Goal: Task Accomplishment & Management: Manage account settings

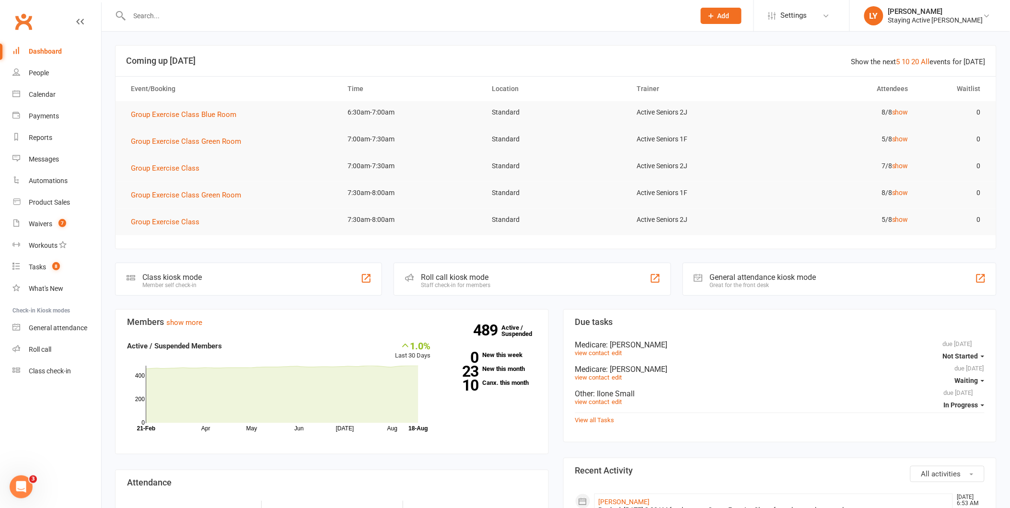
drag, startPoint x: 271, startPoint y: 16, endPoint x: 269, endPoint y: 12, distance: 4.9
click at [271, 16] on input "text" at bounding box center [408, 15] width 562 height 13
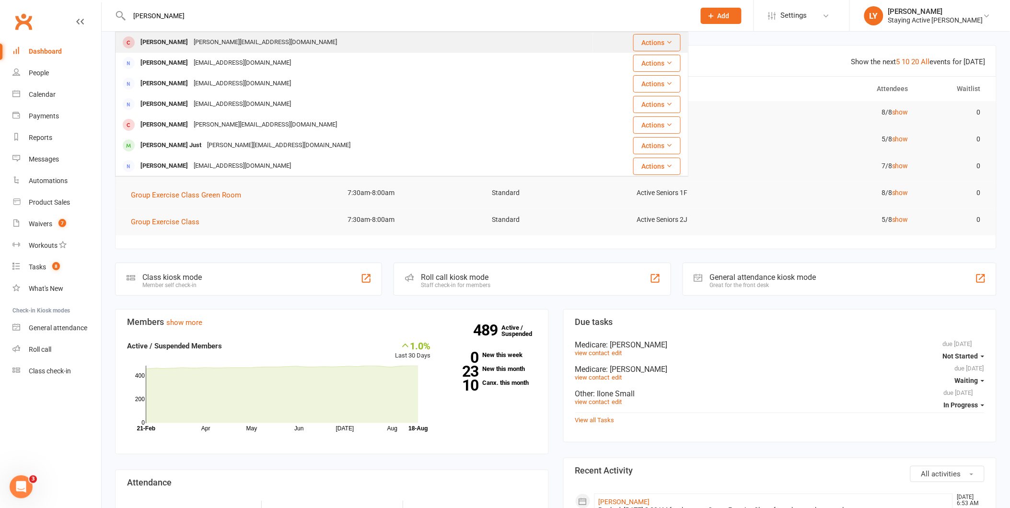
type input "[PERSON_NAME]"
click at [231, 40] on div "[PERSON_NAME][EMAIL_ADDRESS][DOMAIN_NAME]" at bounding box center [265, 42] width 149 height 14
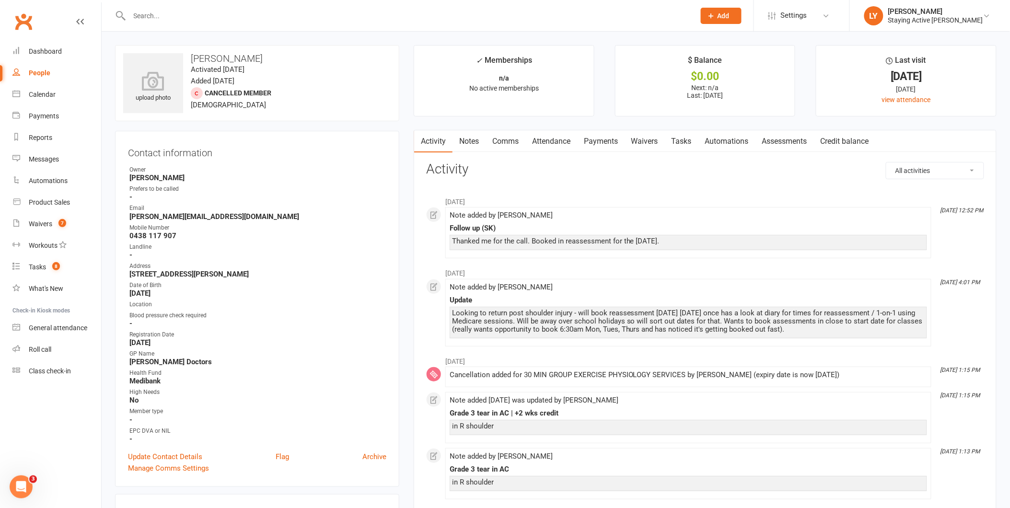
click at [463, 141] on link "Notes" at bounding box center [469, 141] width 33 height 22
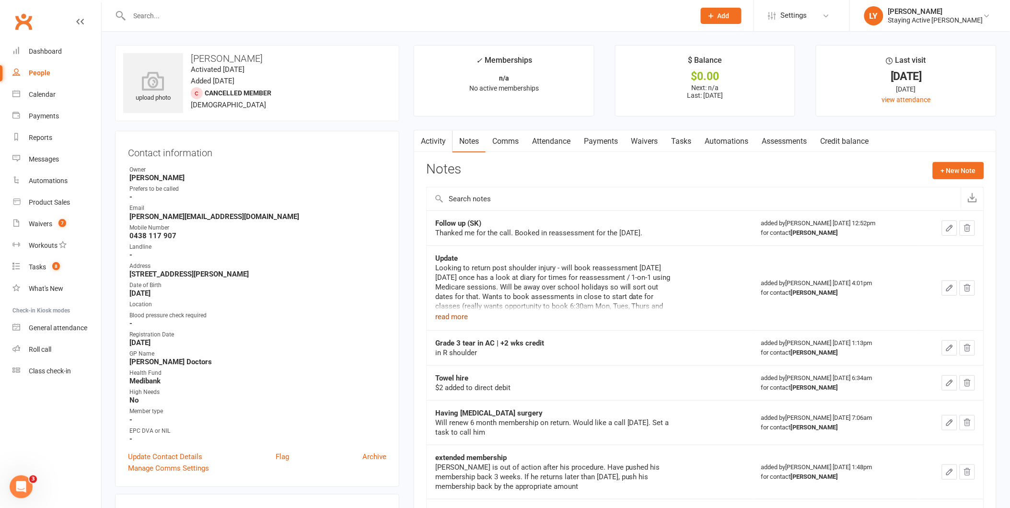
click at [453, 316] on button "read more" at bounding box center [451, 317] width 33 height 12
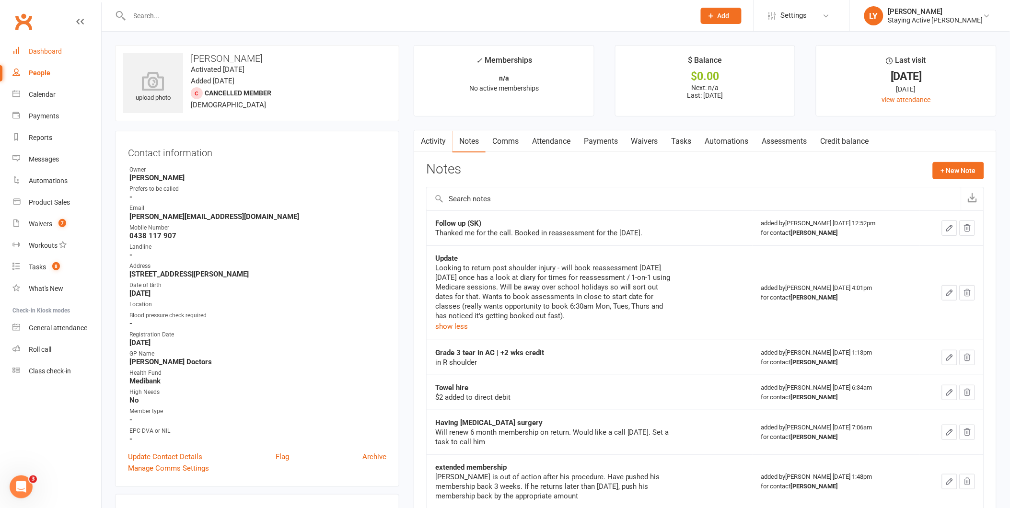
drag, startPoint x: 49, startPoint y: 56, endPoint x: 59, endPoint y: 35, distance: 23.6
click at [48, 55] on link "Dashboard" at bounding box center [56, 52] width 89 height 22
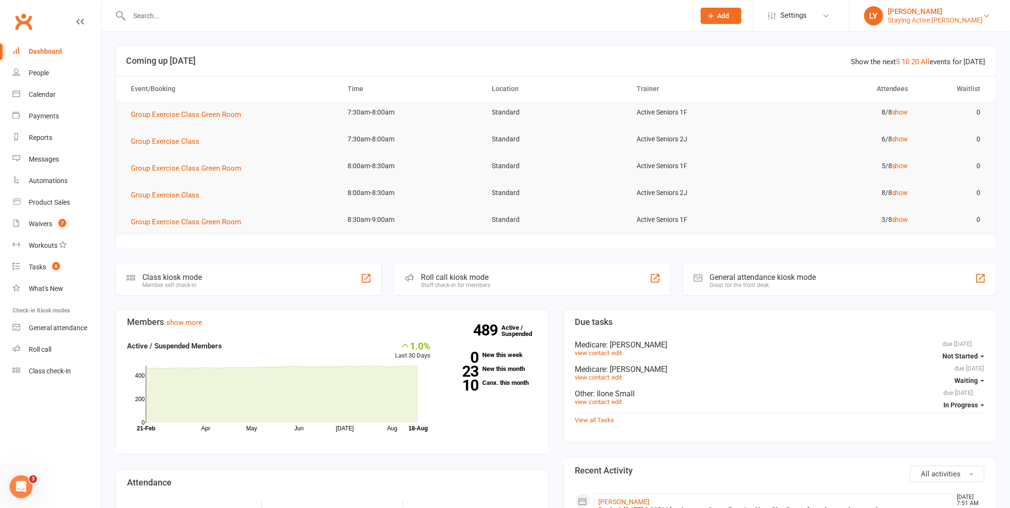
click at [946, 15] on div "[PERSON_NAME]" at bounding box center [936, 11] width 95 height 9
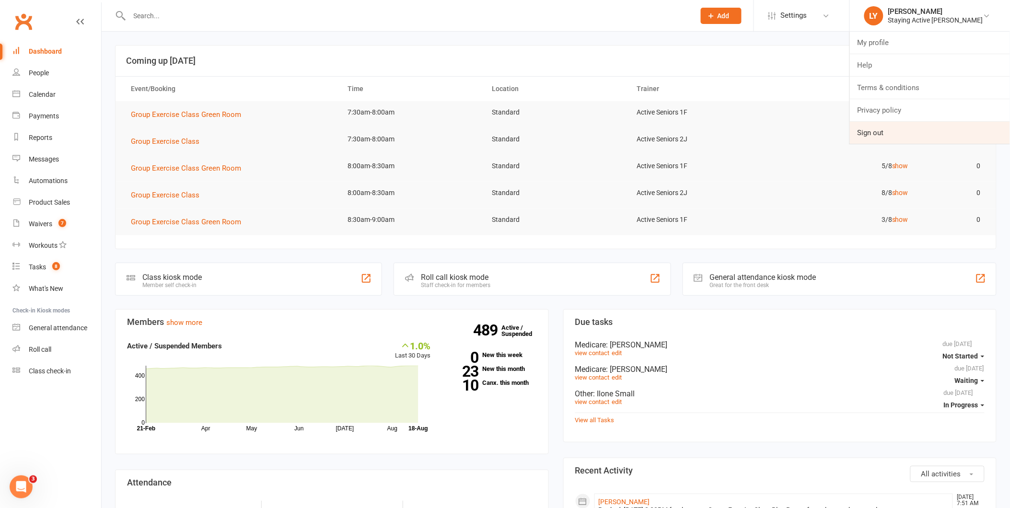
click at [896, 131] on link "Sign out" at bounding box center [930, 133] width 160 height 22
click at [59, 227] on count-badge "7" at bounding box center [60, 224] width 12 height 8
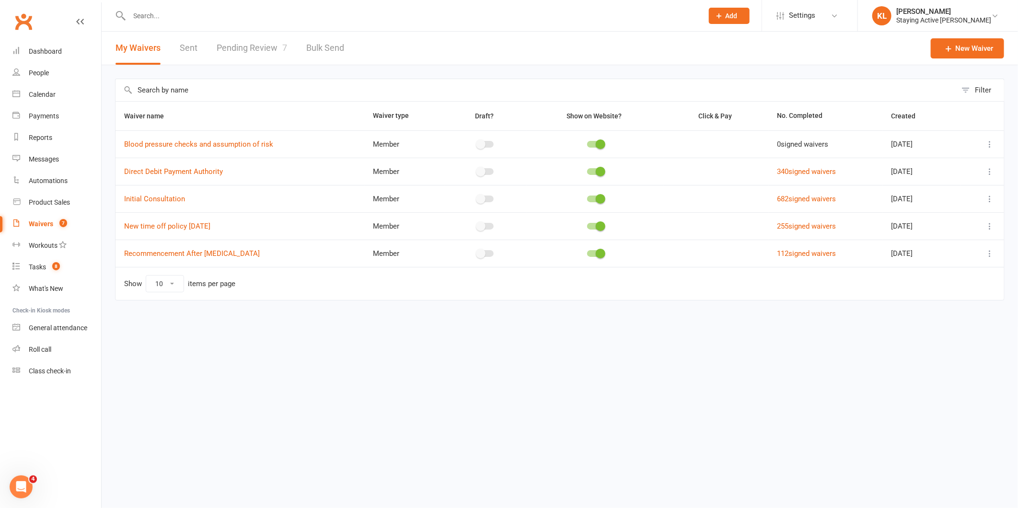
click at [257, 49] on link "Pending Review 7" at bounding box center [252, 48] width 70 height 33
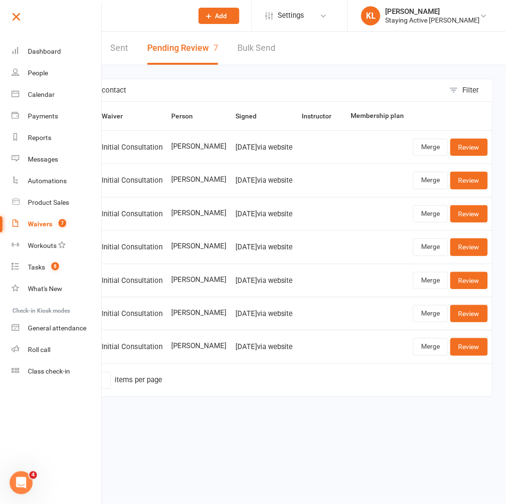
click at [24, 12] on link at bounding box center [56, 21] width 93 height 22
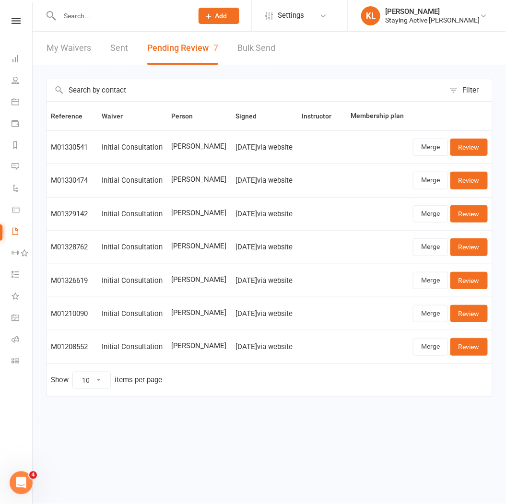
click at [129, 16] on input "text" at bounding box center [121, 15] width 129 height 13
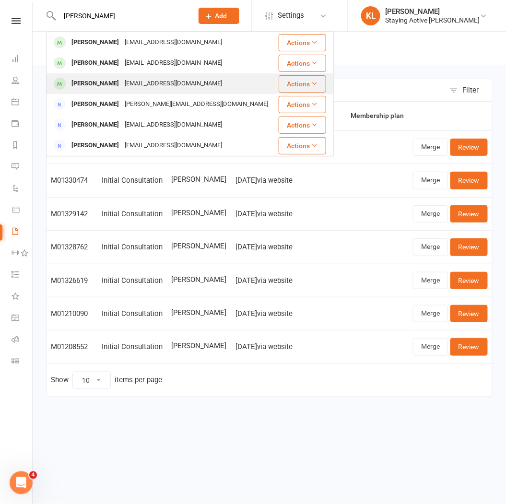
type input "niels"
click at [96, 80] on div "Stephanie Nielsen" at bounding box center [95, 84] width 53 height 14
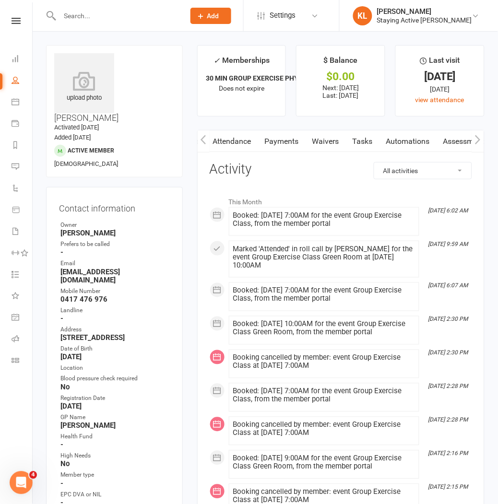
scroll to position [0, 124]
drag, startPoint x: 388, startPoint y: 142, endPoint x: 317, endPoint y: 144, distance: 71.5
click at [317, 144] on link "Waivers" at bounding box center [304, 141] width 40 height 22
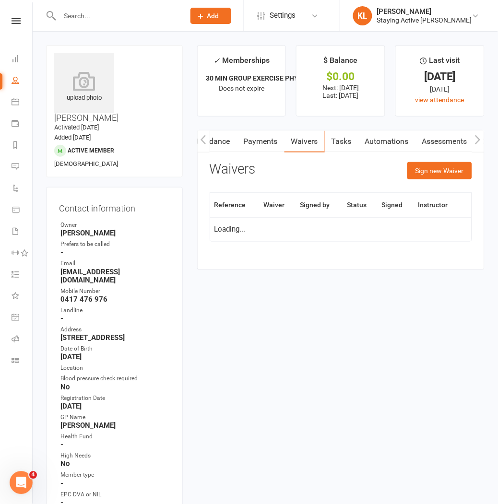
click at [433, 137] on link "Assessments" at bounding box center [444, 141] width 58 height 22
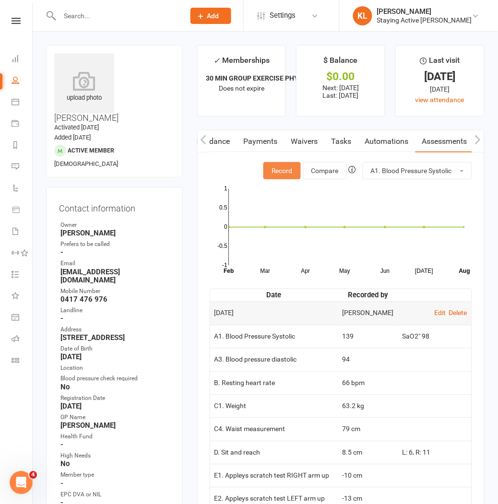
click at [275, 166] on button "Record" at bounding box center [281, 170] width 37 height 17
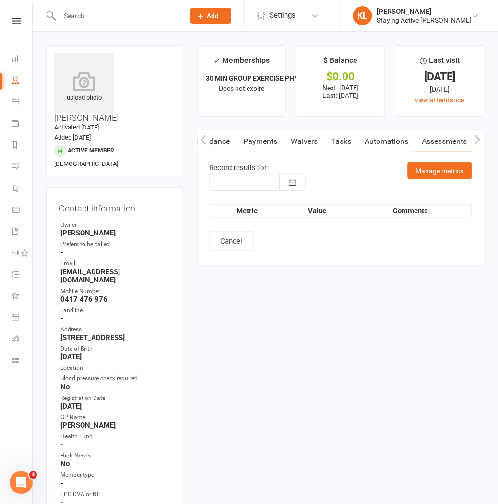
type input "18 Aug 2025"
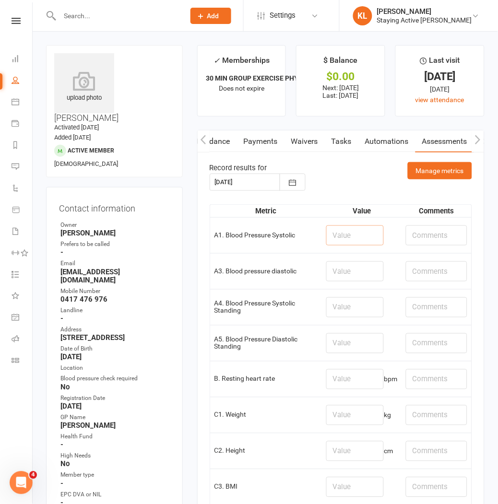
click at [341, 229] on input "number" at bounding box center [355, 235] width 58 height 20
type input "149"
click at [340, 271] on input "number" at bounding box center [355, 271] width 58 height 20
type input "79"
click at [337, 382] on input "number" at bounding box center [355, 379] width 58 height 20
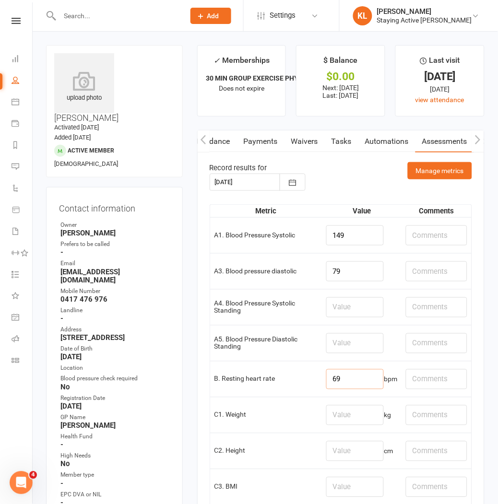
type input "69"
click at [415, 236] on input "text" at bounding box center [436, 235] width 61 height 20
type input "SaO2: 96"
click at [413, 272] on input "text" at bounding box center [436, 271] width 61 height 20
click at [413, 270] on input "1st BP: 149/79" at bounding box center [436, 271] width 61 height 20
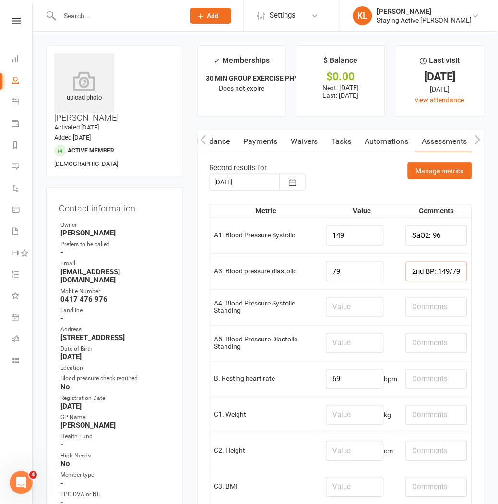
drag, startPoint x: 437, startPoint y: 270, endPoint x: 501, endPoint y: 267, distance: 63.9
type input "2nd BP: 153/81"
click at [338, 416] on input "number" at bounding box center [355, 415] width 58 height 20
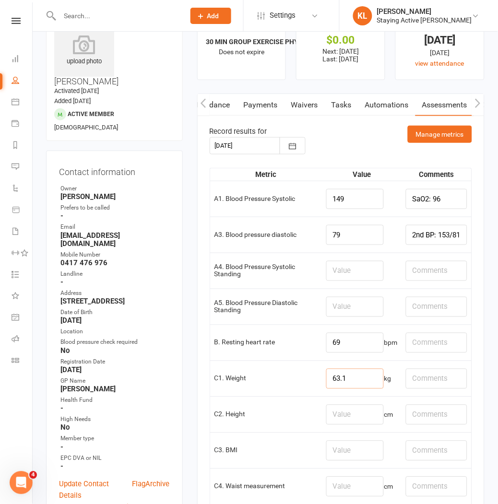
scroll to position [53, 0]
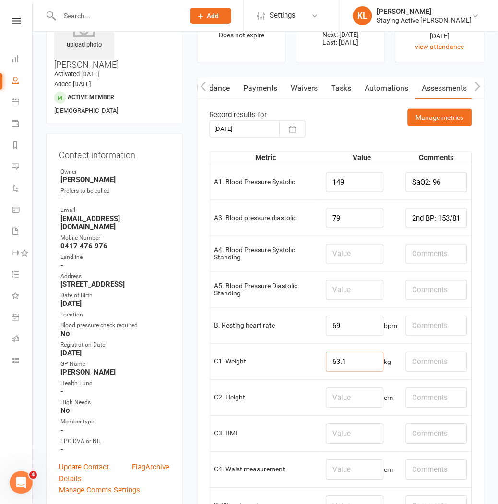
type input "63.1"
click at [327, 468] on input "number" at bounding box center [355, 470] width 58 height 20
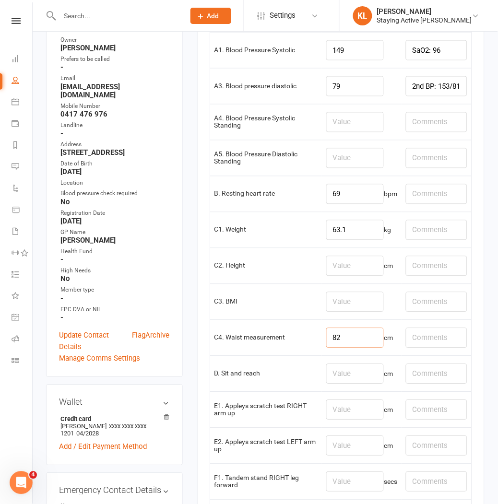
scroll to position [213, 0]
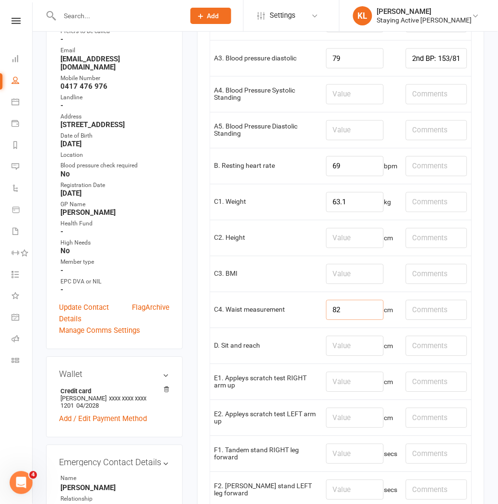
type input "82"
click at [339, 383] on input "number" at bounding box center [355, 382] width 58 height 20
type input "-11"
click at [356, 419] on input "number" at bounding box center [355, 418] width 58 height 20
type input "-10"
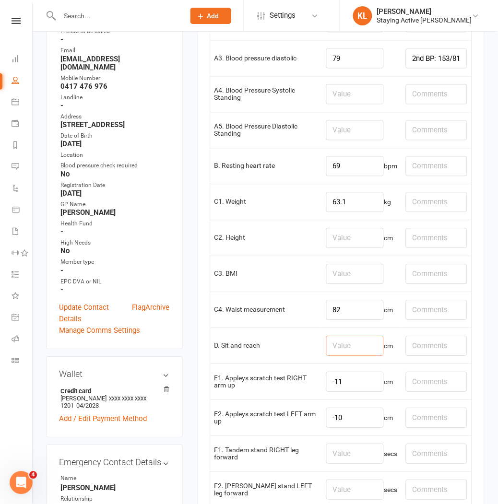
click at [326, 351] on input "number" at bounding box center [355, 346] width 58 height 20
click at [420, 349] on input "text" at bounding box center [436, 346] width 61 height 20
type input "L: 13, R: 16"
click at [342, 344] on input "number" at bounding box center [355, 346] width 58 height 20
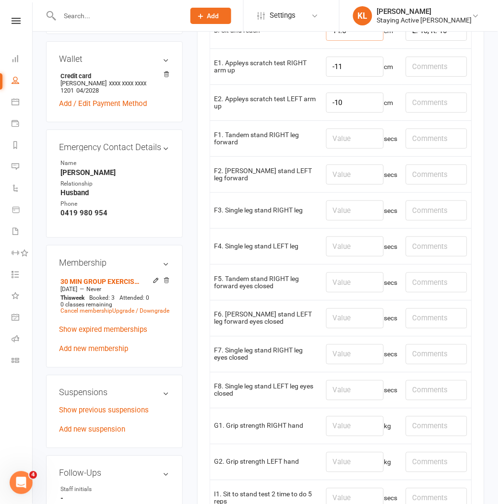
scroll to position [533, 0]
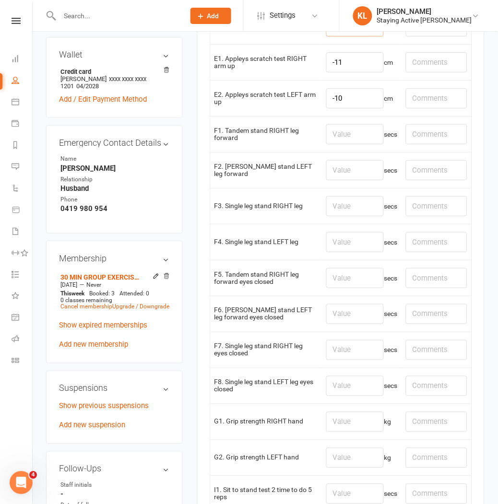
type input "14.5"
click at [341, 419] on input "number" at bounding box center [355, 422] width 58 height 20
type input "20"
click at [339, 462] on input "number" at bounding box center [355, 458] width 58 height 20
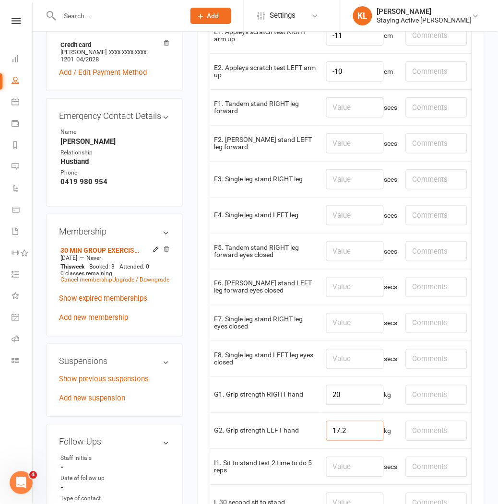
scroll to position [586, 0]
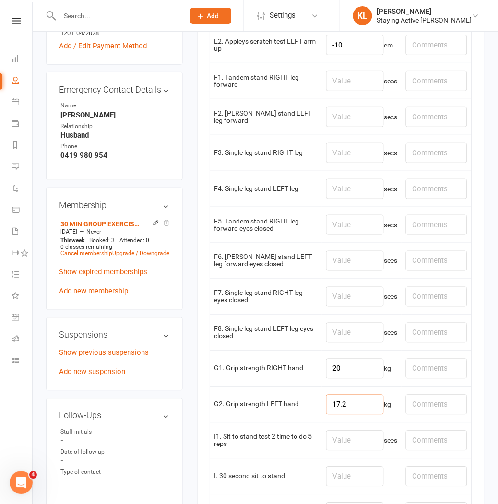
type input "17.2"
click at [363, 376] on input "20" at bounding box center [355, 369] width 58 height 20
type input "21"
drag, startPoint x: 348, startPoint y: 405, endPoint x: 307, endPoint y: 402, distance: 41.3
click at [307, 402] on tr "G2. Grip strength LEFT hand 17.2 kg" at bounding box center [340, 404] width 261 height 36
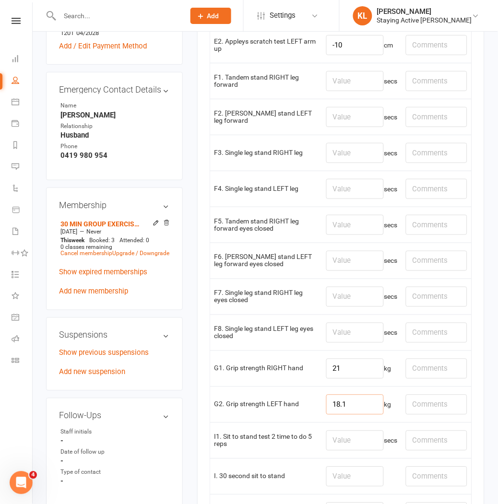
scroll to position [533, 0]
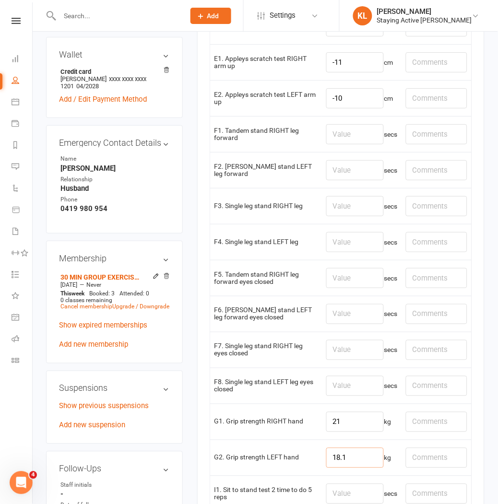
type input "18.1"
click at [340, 140] on input "number" at bounding box center [355, 134] width 58 height 20
type input "30"
click at [342, 175] on input "number" at bounding box center [355, 170] width 58 height 20
type input "30"
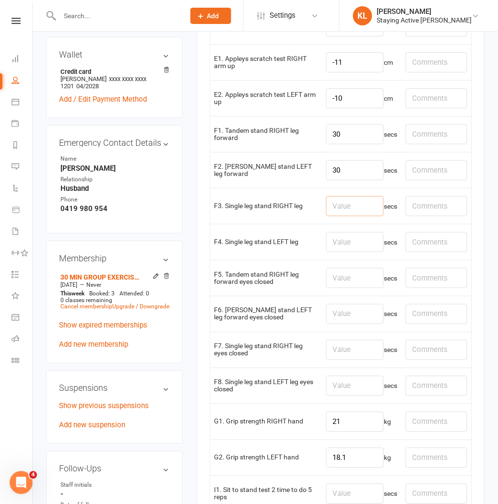
click at [339, 205] on input "number" at bounding box center [355, 206] width 58 height 20
type input "30"
click at [334, 239] on input "number" at bounding box center [355, 242] width 58 height 20
type input "30"
click at [335, 283] on input "number" at bounding box center [355, 278] width 58 height 20
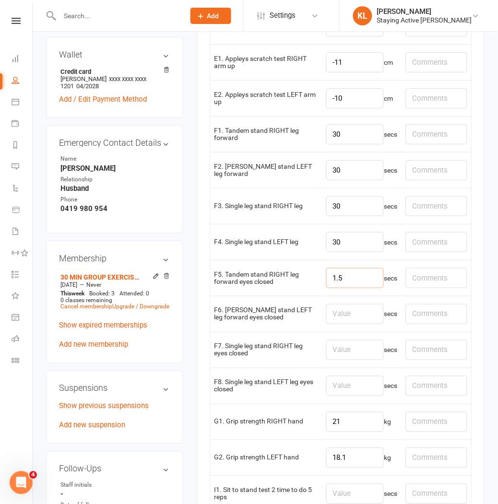
type input "1.5"
click at [337, 319] on input "number" at bounding box center [355, 314] width 58 height 20
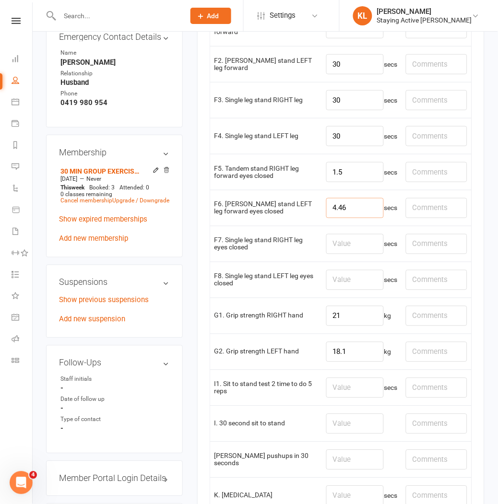
scroll to position [639, 0]
type input "4.46"
click at [331, 427] on input "number" at bounding box center [355, 423] width 58 height 20
type input "18"
click at [332, 456] on input "number" at bounding box center [355, 459] width 58 height 20
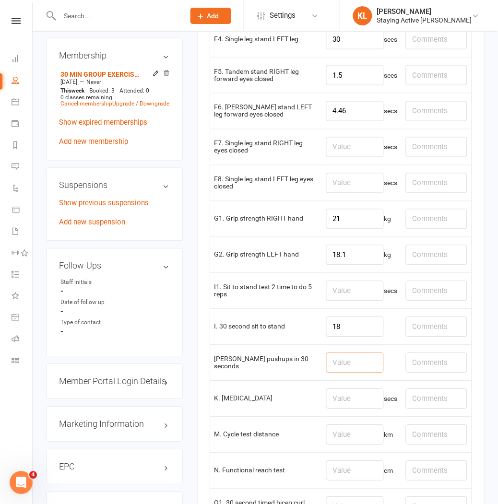
scroll to position [746, 0]
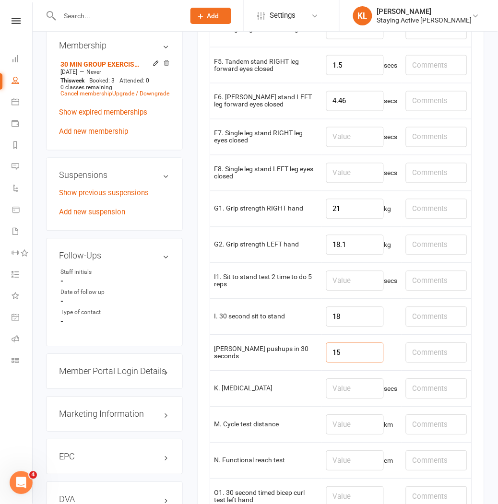
type input "15"
drag, startPoint x: 328, startPoint y: 425, endPoint x: 346, endPoint y: 423, distance: 18.3
click at [338, 425] on input "number" at bounding box center [355, 425] width 58 height 20
type input "1.04"
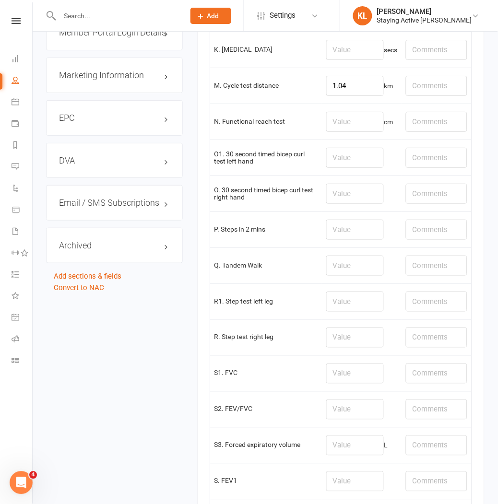
scroll to position [1231, 0]
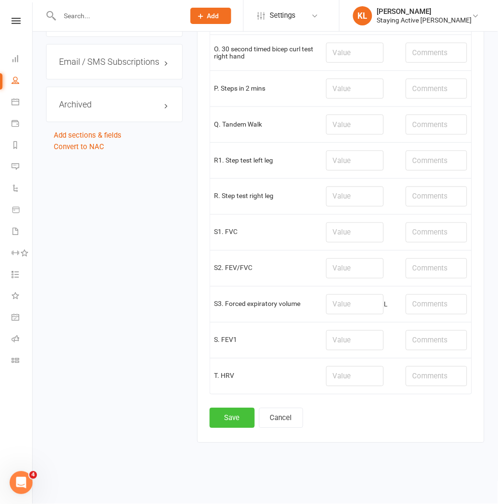
click at [229, 417] on button "Save" at bounding box center [232, 418] width 45 height 20
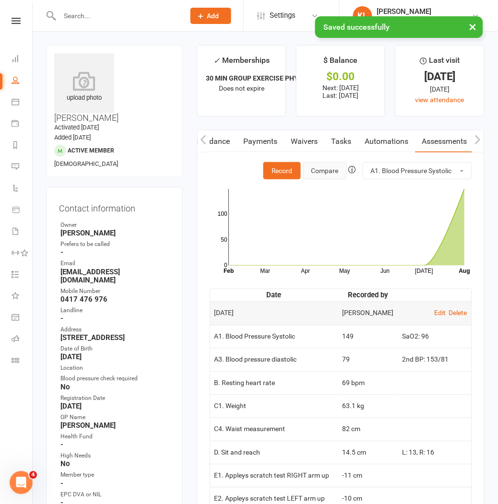
click at [333, 174] on button "Compare" at bounding box center [325, 170] width 44 height 17
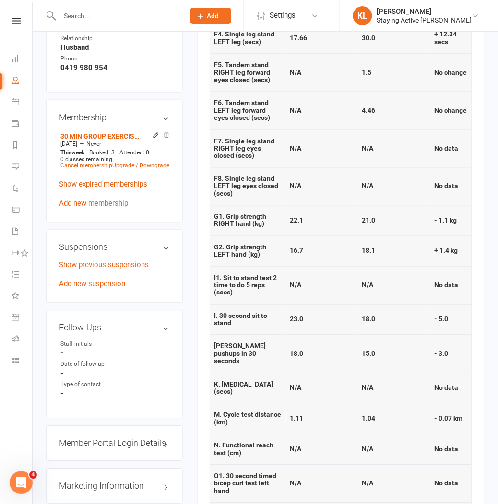
scroll to position [692, 0]
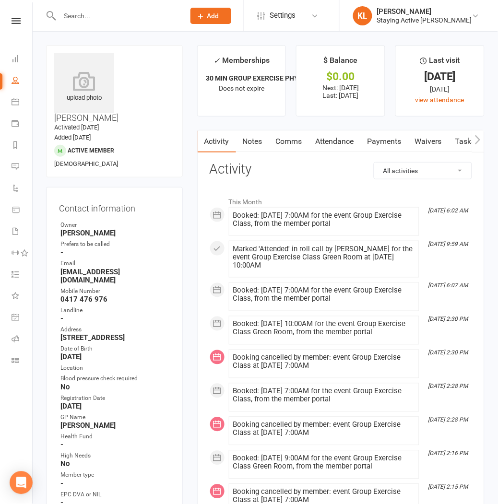
drag, startPoint x: 160, startPoint y: 18, endPoint x: 162, endPoint y: 26, distance: 8.5
click at [160, 19] on input "text" at bounding box center [117, 15] width 121 height 13
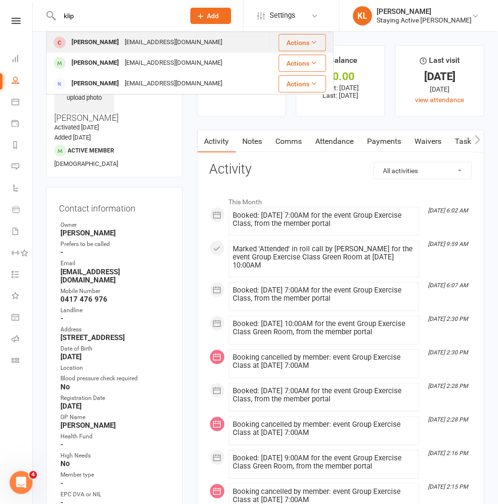
type input "klip"
click at [98, 39] on div "Lewis Klipin" at bounding box center [95, 42] width 53 height 14
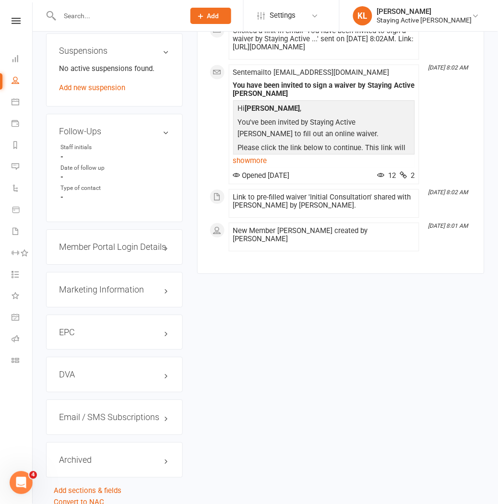
scroll to position [835, 0]
click at [162, 242] on h3 "Member Portal Login Details" at bounding box center [114, 247] width 111 height 10
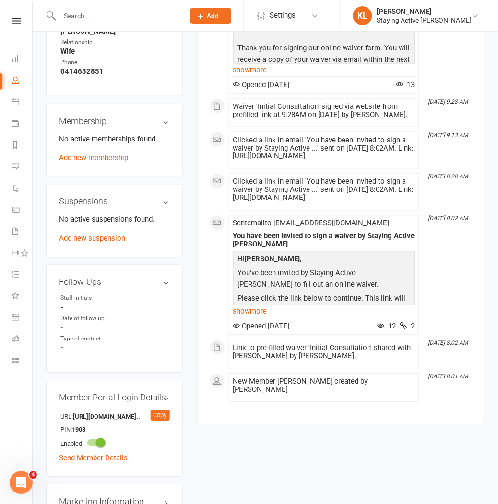
scroll to position [577, 0]
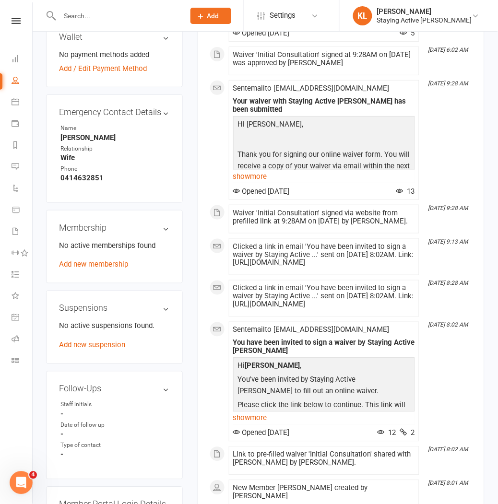
click at [161, 223] on h3 "Membership" at bounding box center [114, 228] width 111 height 10
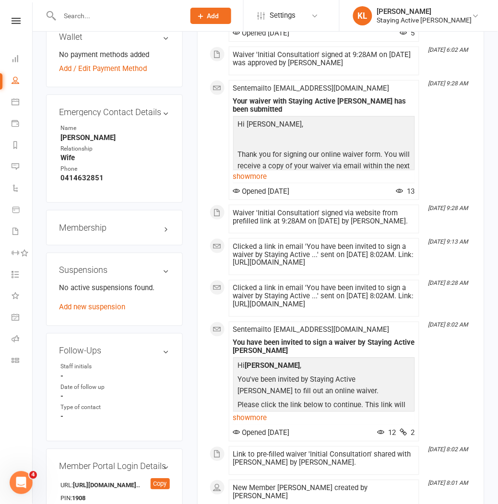
click at [161, 223] on h3 "Membership" at bounding box center [114, 228] width 111 height 10
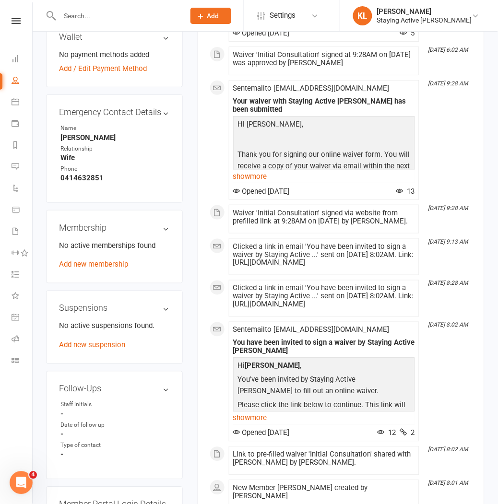
click at [142, 240] on div "No active memberships found Add new membership" at bounding box center [114, 255] width 111 height 31
click at [116, 260] on link "Add new membership" at bounding box center [93, 264] width 69 height 9
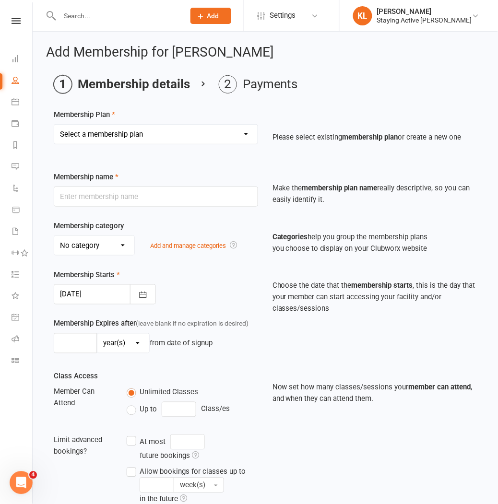
click at [166, 133] on select "Select a membership plan Create new Membership Plan 193000 Telehealth Exercise …" at bounding box center [155, 134] width 203 height 19
select select "2"
click at [54, 125] on select "Select a membership plan Create new Membership Plan 193000 Telehealth Exercise …" at bounding box center [155, 134] width 203 height 19
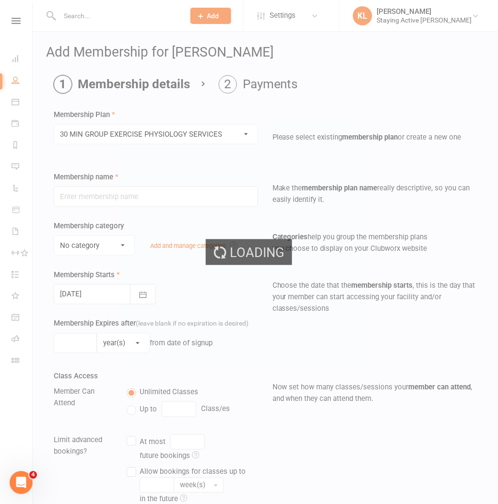
type input "30 MIN GROUP EXERCISE PHYSIOLOGY SERVICES"
select select "2"
type input "3"
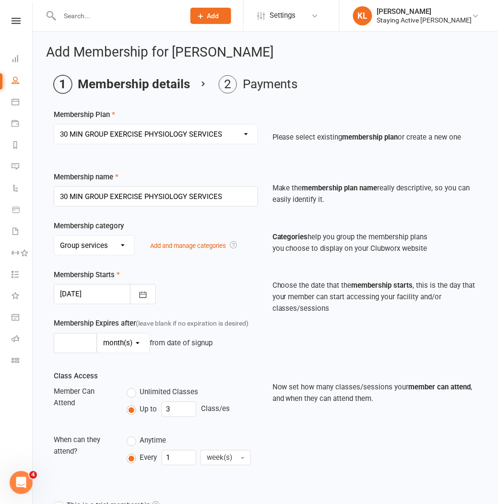
click at [151, 269] on div "Membership Starts 18 Aug 2025 August 2025 Sun Mon Tue Wed Thu Fri Sat 31 27 28 …" at bounding box center [156, 286] width 219 height 35
click at [146, 294] on icon "button" at bounding box center [143, 295] width 7 height 6
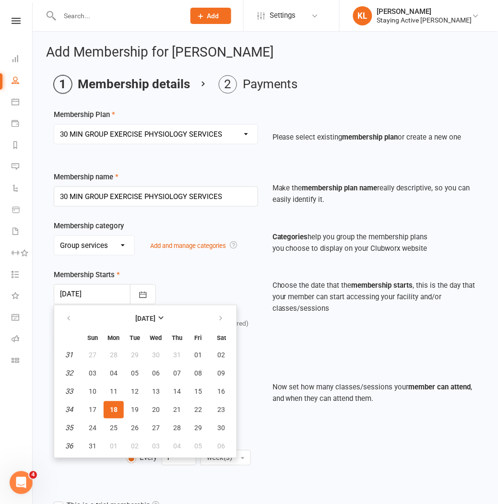
click at [114, 409] on span "18" at bounding box center [114, 410] width 8 height 8
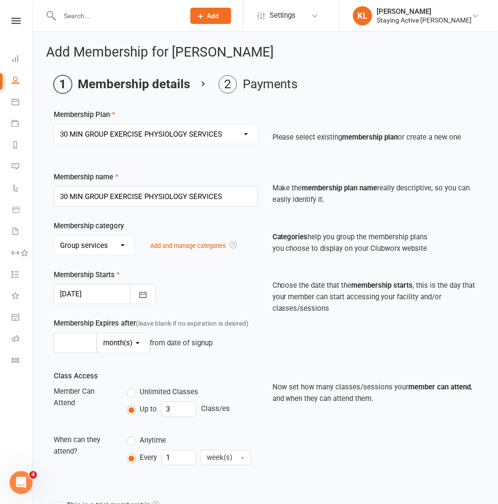
click at [84, 293] on div at bounding box center [105, 294] width 102 height 20
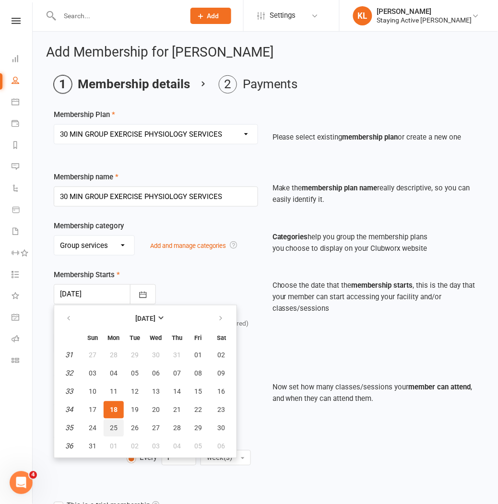
click at [110, 424] on span "25" at bounding box center [114, 428] width 8 height 8
type input "25 Aug 2025"
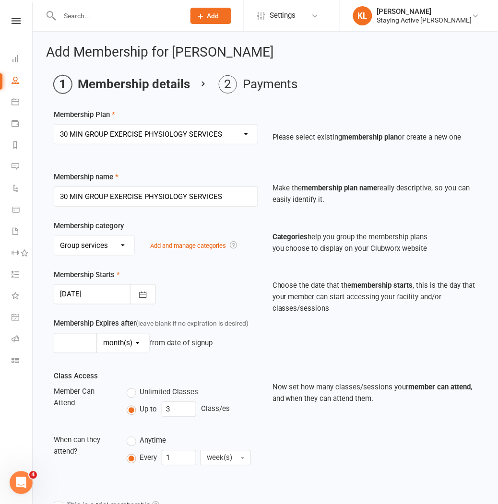
click at [193, 299] on div "Membership Starts 25 Aug 2025 August 2025 Sun Mon Tue Wed Thu Fri Sat 31 27 28 …" at bounding box center [156, 286] width 219 height 35
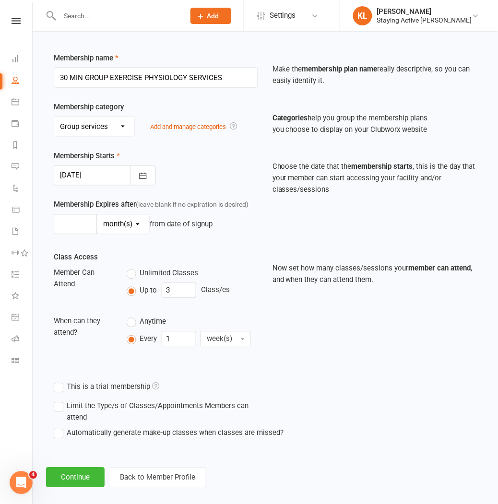
scroll to position [130, 0]
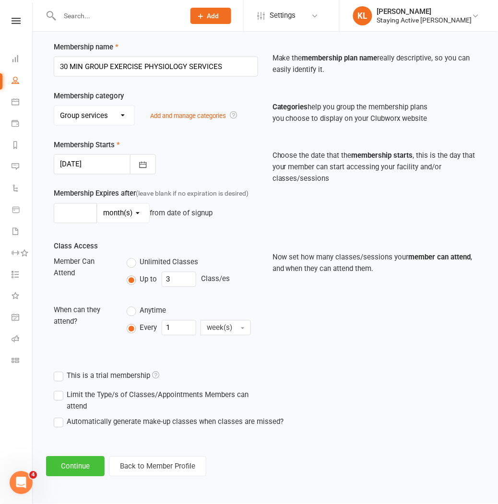
click at [80, 462] on button "Continue" at bounding box center [75, 466] width 58 height 20
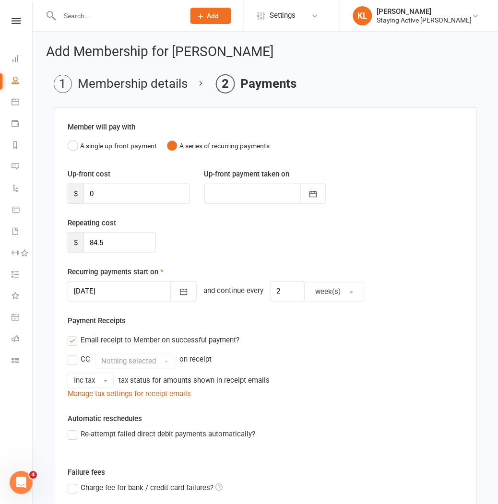
scroll to position [0, 0]
click at [179, 294] on icon "button" at bounding box center [184, 293] width 10 height 10
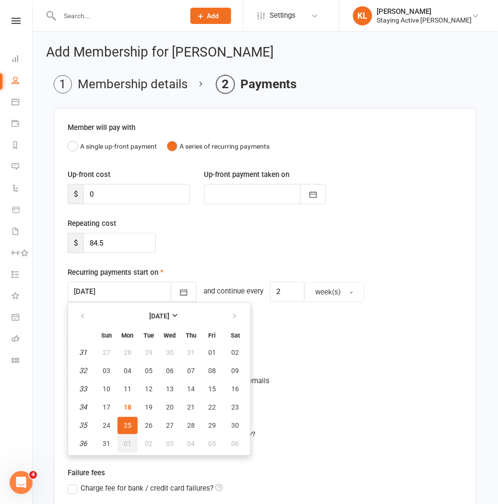
click at [126, 443] on span "01" at bounding box center [128, 444] width 8 height 8
type input "01 Sep 2025"
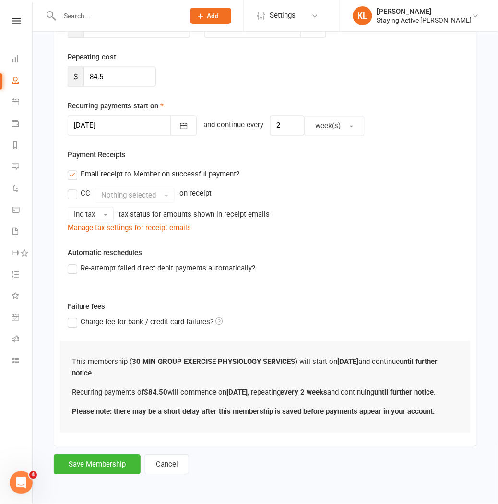
scroll to position [178, 0]
click at [95, 465] on button "Save Membership" at bounding box center [97, 465] width 87 height 20
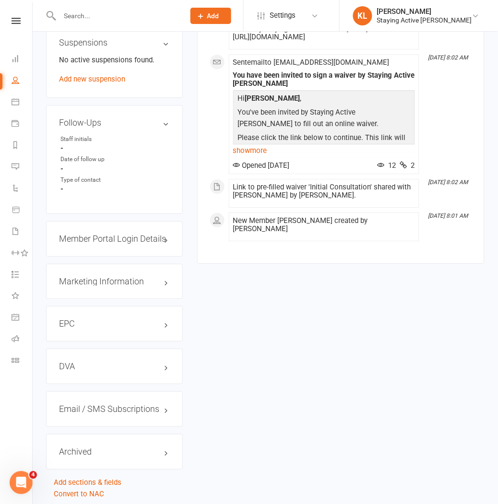
scroll to position [879, 0]
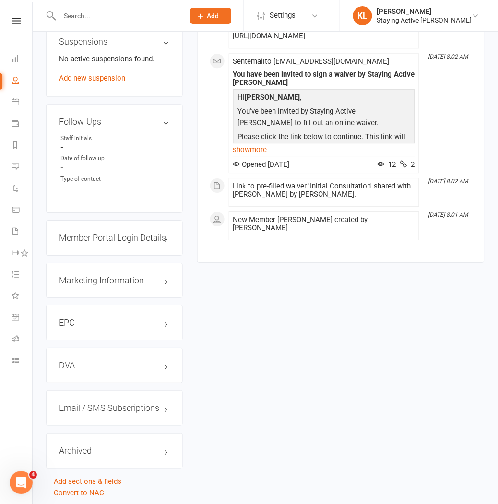
click at [120, 233] on h3 "Member Portal Login Details" at bounding box center [114, 238] width 111 height 10
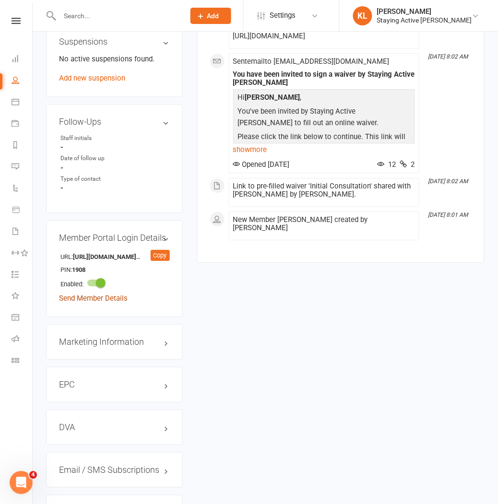
click at [82, 294] on link "Send Member Details" at bounding box center [93, 298] width 69 height 9
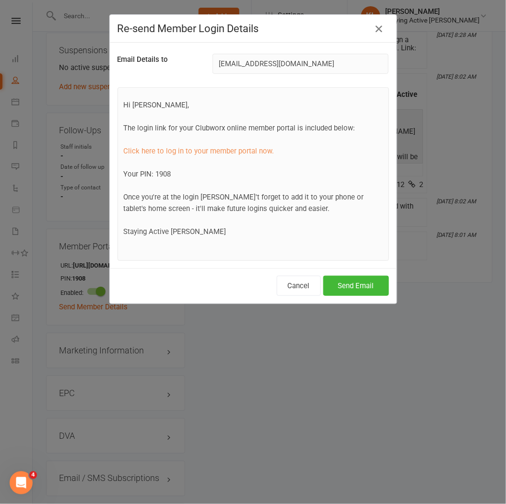
scroll to position [44, 0]
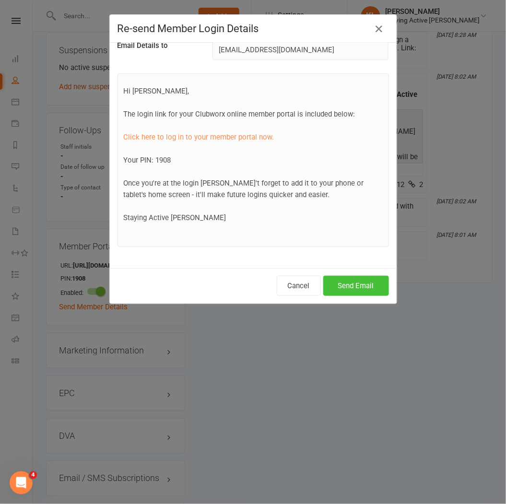
click at [349, 282] on button "Send Email" at bounding box center [356, 286] width 66 height 20
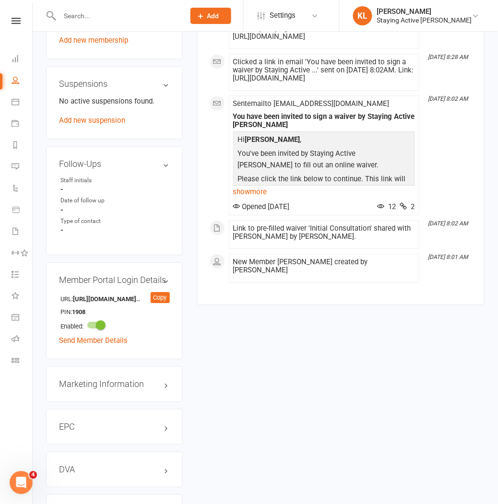
scroll to position [835, 0]
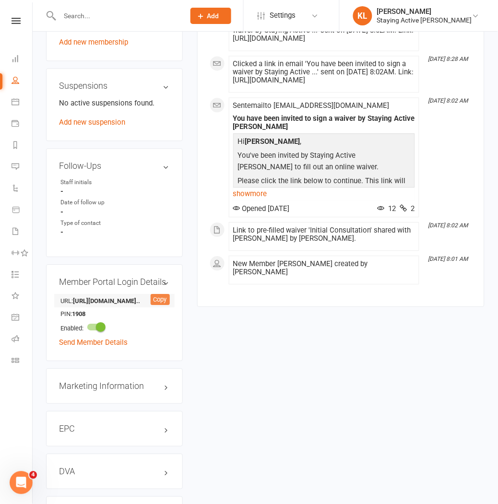
click at [157, 294] on div "Copy" at bounding box center [160, 300] width 19 height 12
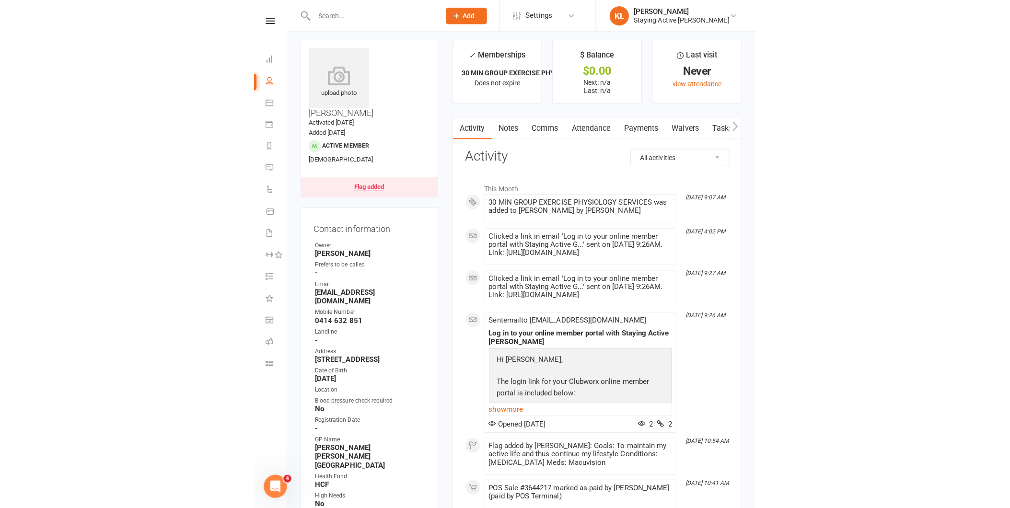
scroll to position [0, 0]
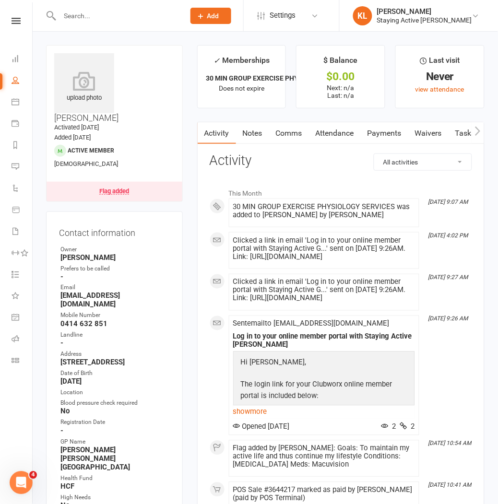
click at [291, 130] on link "Comms" at bounding box center [289, 133] width 40 height 22
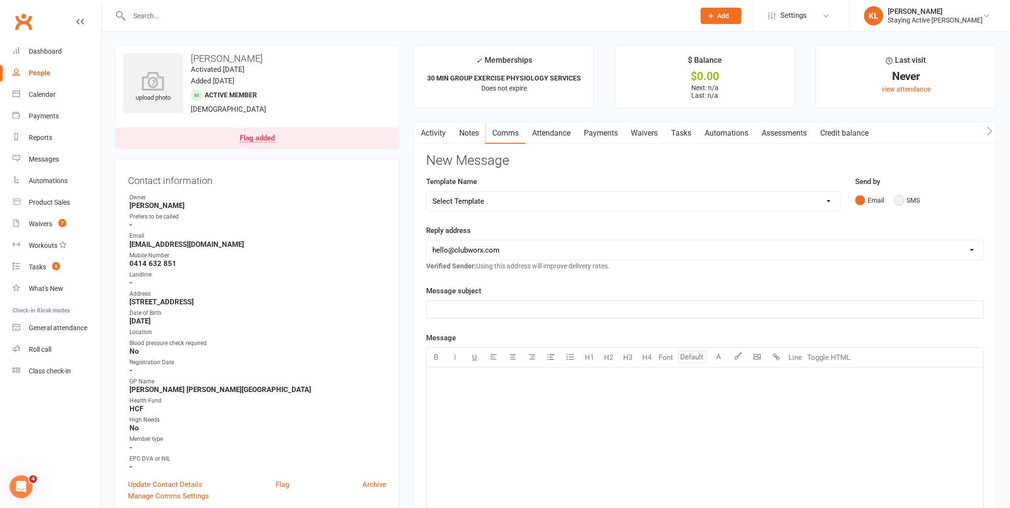
click at [497, 199] on button "SMS" at bounding box center [907, 200] width 26 height 18
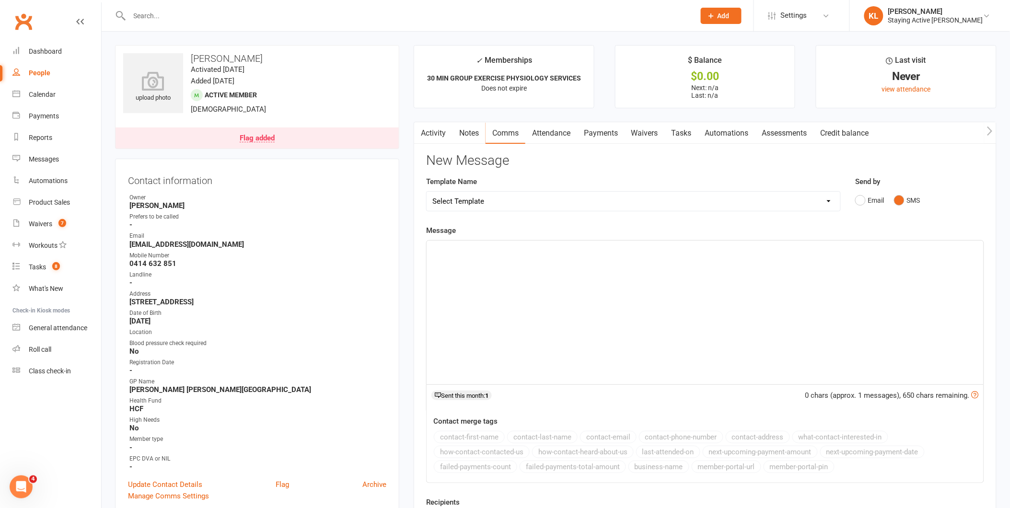
click at [474, 260] on div "﻿" at bounding box center [705, 313] width 557 height 144
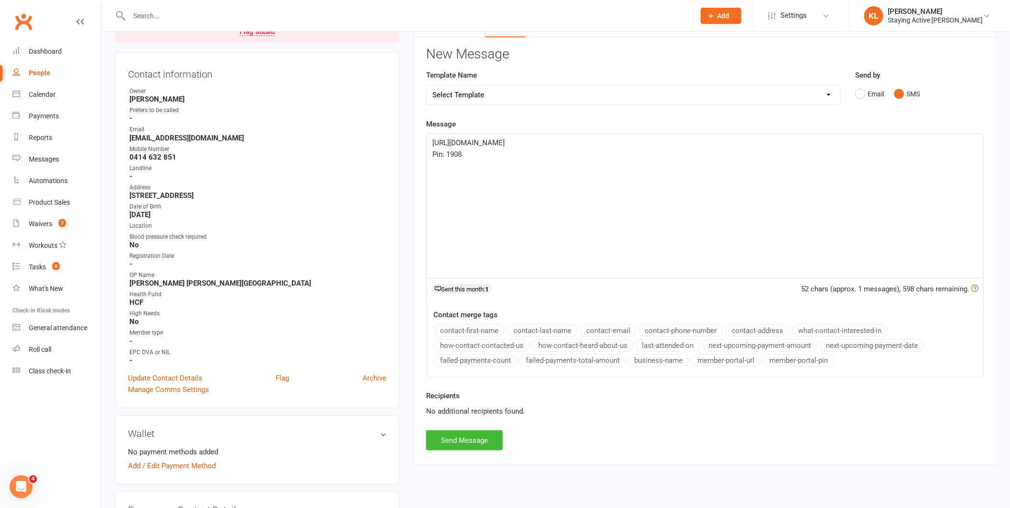
scroll to position [160, 0]
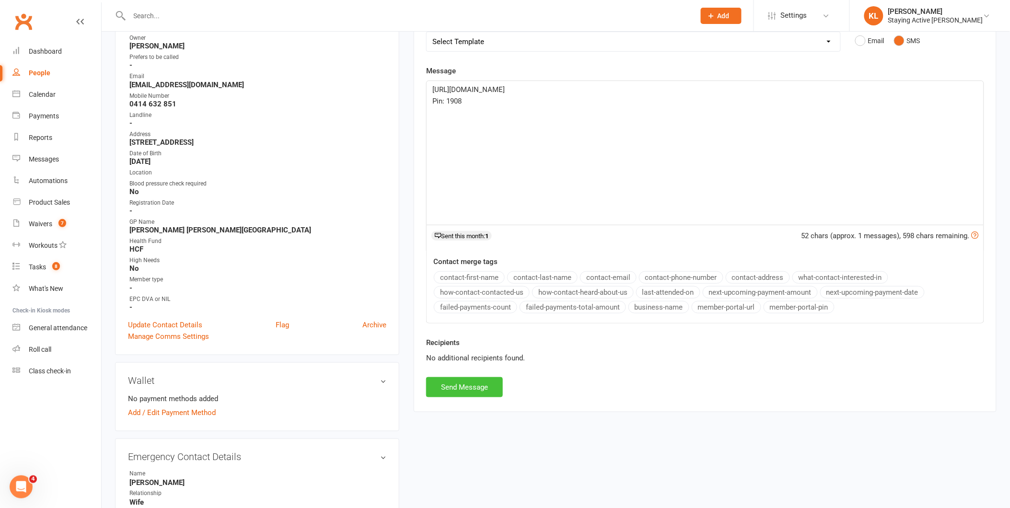
click at [456, 387] on button "Send Message" at bounding box center [464, 387] width 77 height 20
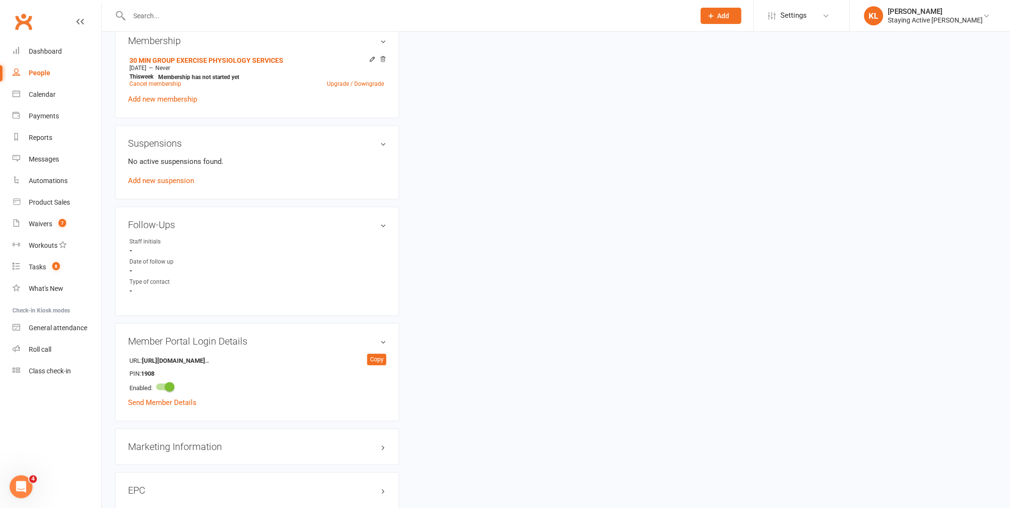
scroll to position [799, 0]
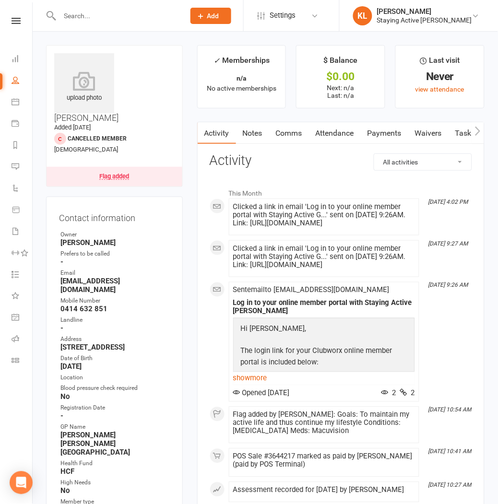
click at [129, 23] on div at bounding box center [112, 15] width 132 height 31
click at [126, 19] on input "text" at bounding box center [117, 15] width 121 height 13
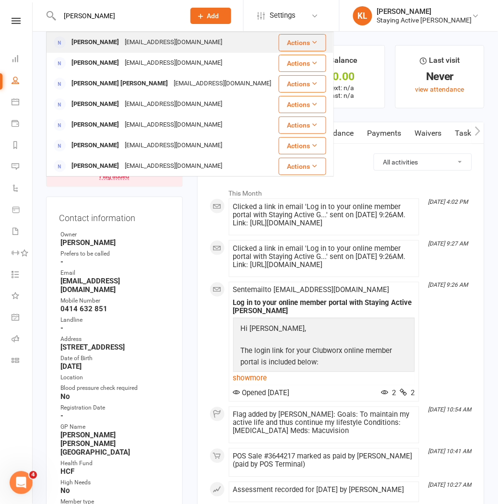
type input "betty"
click at [122, 44] on div "lewisb39@tpg.com.au" at bounding box center [173, 42] width 103 height 14
